Goal: Task Accomplishment & Management: Use online tool/utility

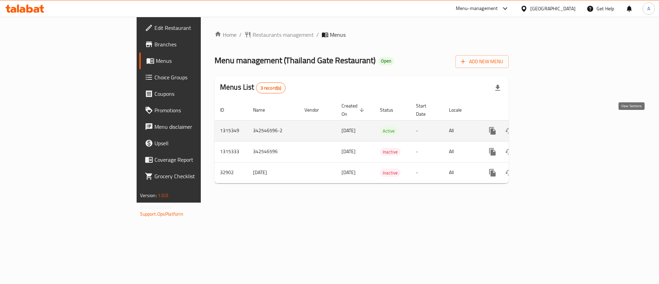
click at [546, 127] on icon "enhanced table" at bounding box center [542, 131] width 8 height 8
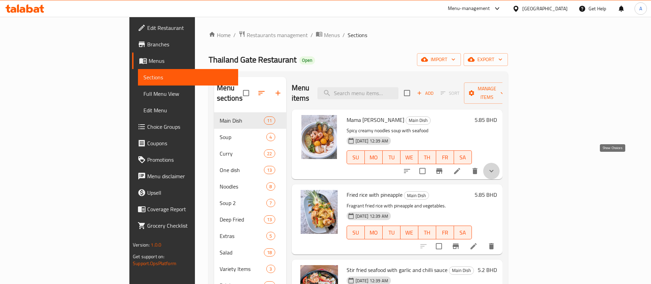
click at [495, 167] on icon "show more" at bounding box center [491, 171] width 8 height 8
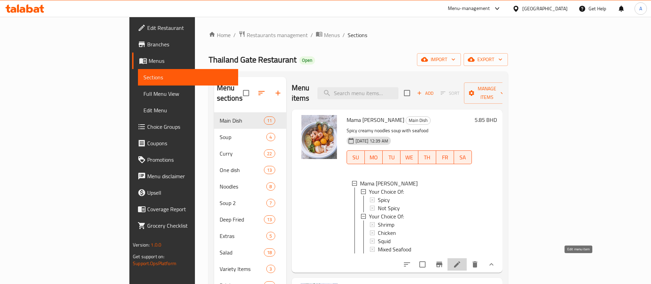
click at [460, 262] on icon at bounding box center [457, 264] width 6 height 6
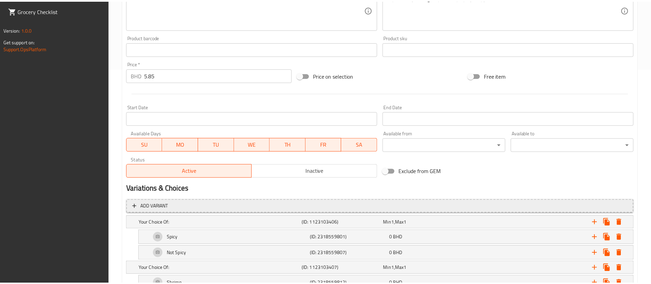
scroll to position [312, 0]
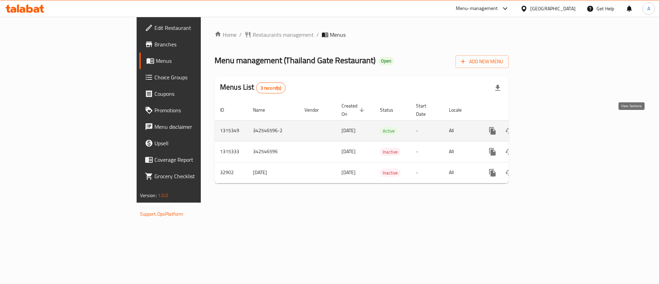
click at [545, 128] on icon "enhanced table" at bounding box center [542, 131] width 6 height 6
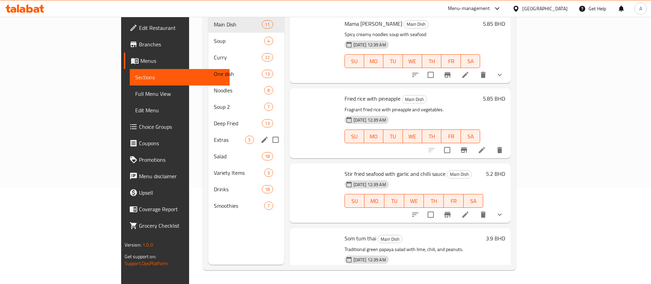
scroll to position [45, 0]
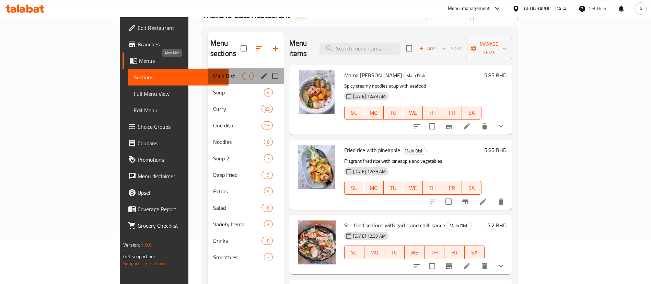
click at [213, 72] on span "Main Dish" at bounding box center [227, 76] width 29 height 8
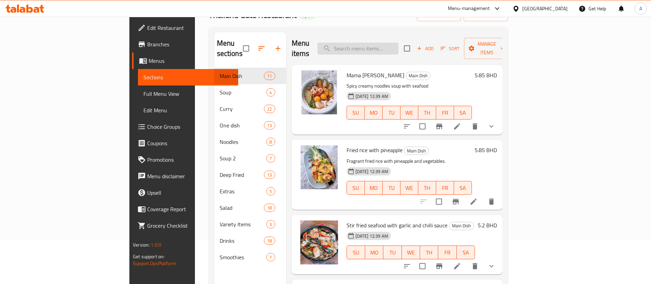
click at [398, 43] on input "search" at bounding box center [357, 49] width 81 height 12
type input "mama"
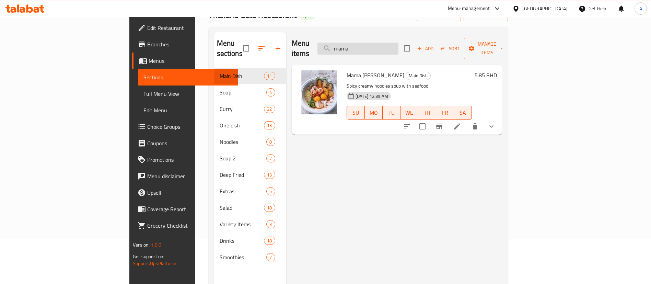
click at [398, 43] on input "mama" at bounding box center [357, 49] width 81 height 12
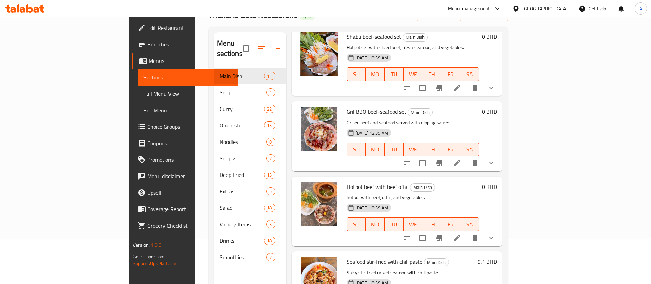
scroll to position [360, 0]
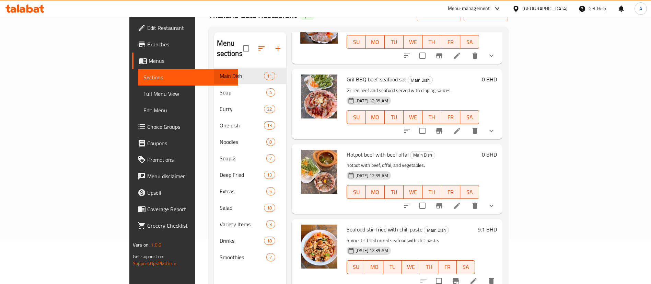
click at [500, 124] on button "show more" at bounding box center [491, 130] width 16 height 16
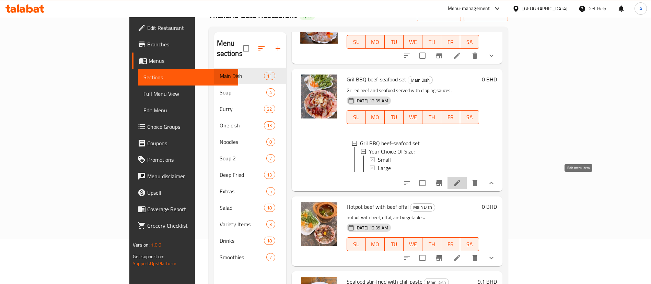
click at [461, 180] on icon at bounding box center [457, 183] width 8 height 8
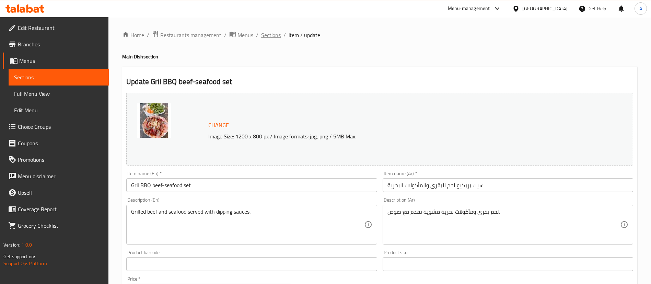
click at [271, 39] on span "Sections" at bounding box center [271, 35] width 20 height 8
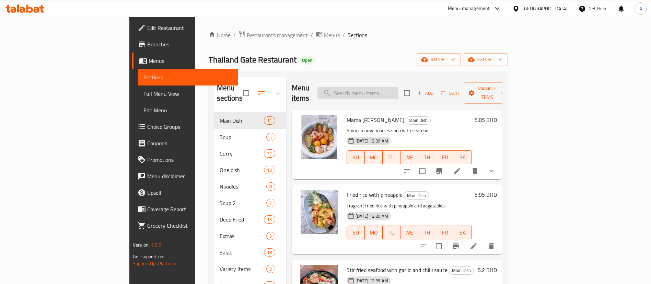
click at [384, 91] on input "search" at bounding box center [357, 93] width 81 height 12
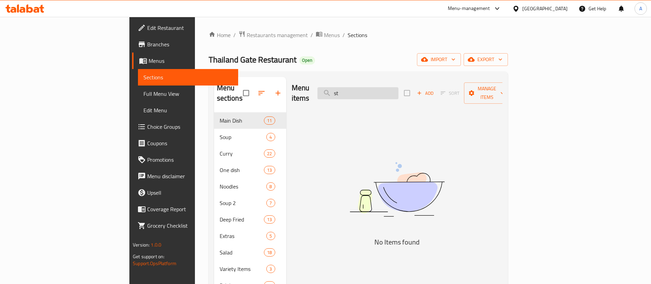
type input "s"
